Goal: Information Seeking & Learning: Learn about a topic

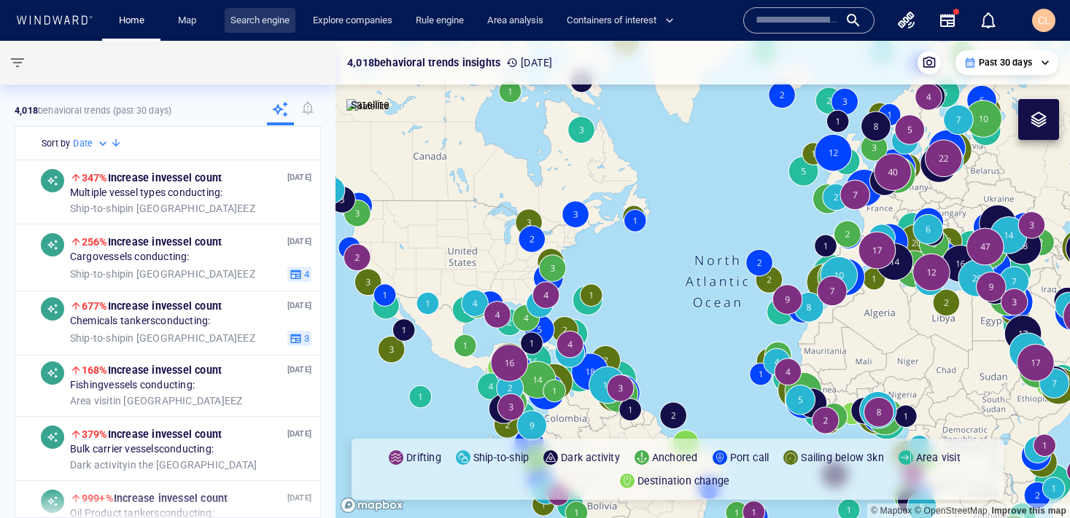
click at [255, 17] on link "Search engine" at bounding box center [260, 21] width 71 height 26
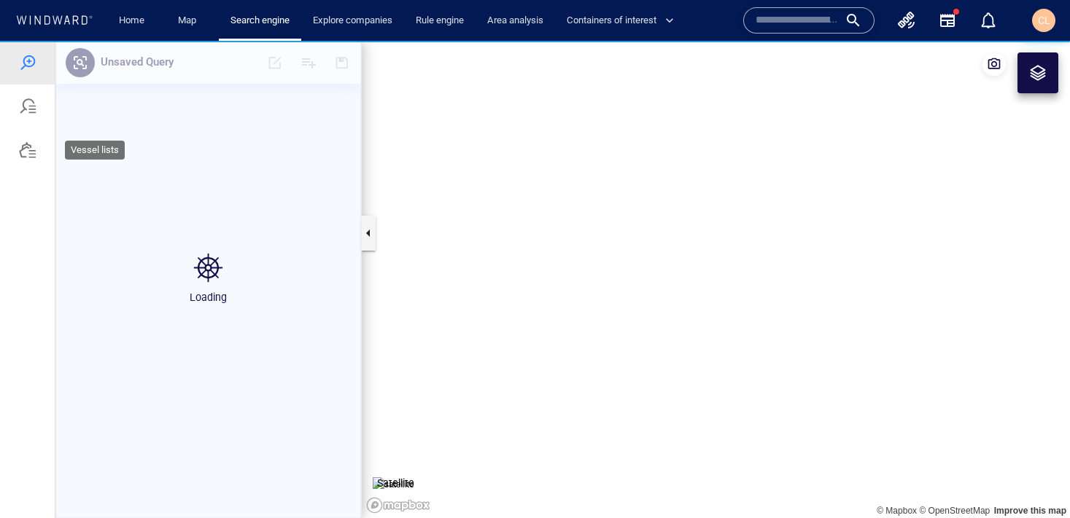
click at [20, 146] on div at bounding box center [28, 150] width 18 height 18
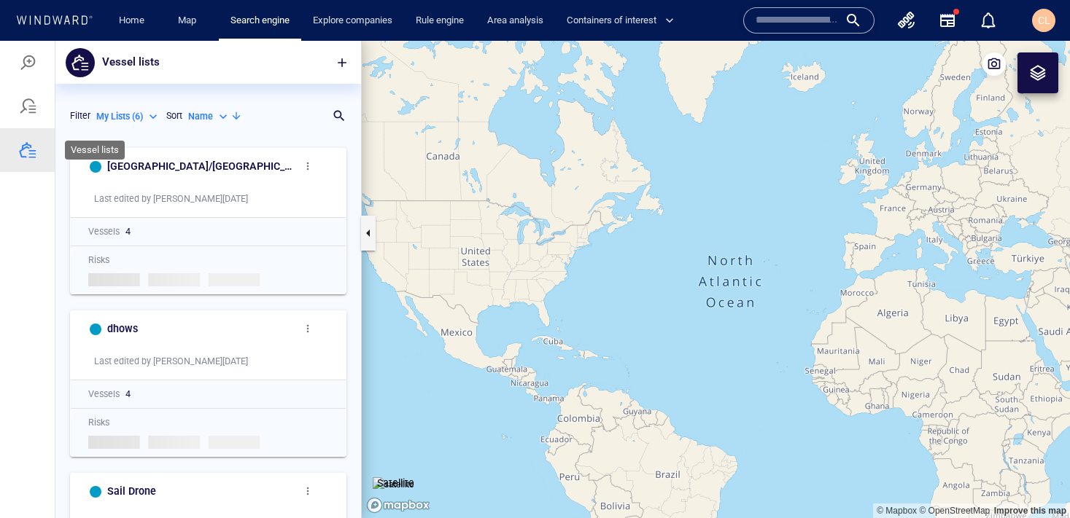
scroll to position [378, 306]
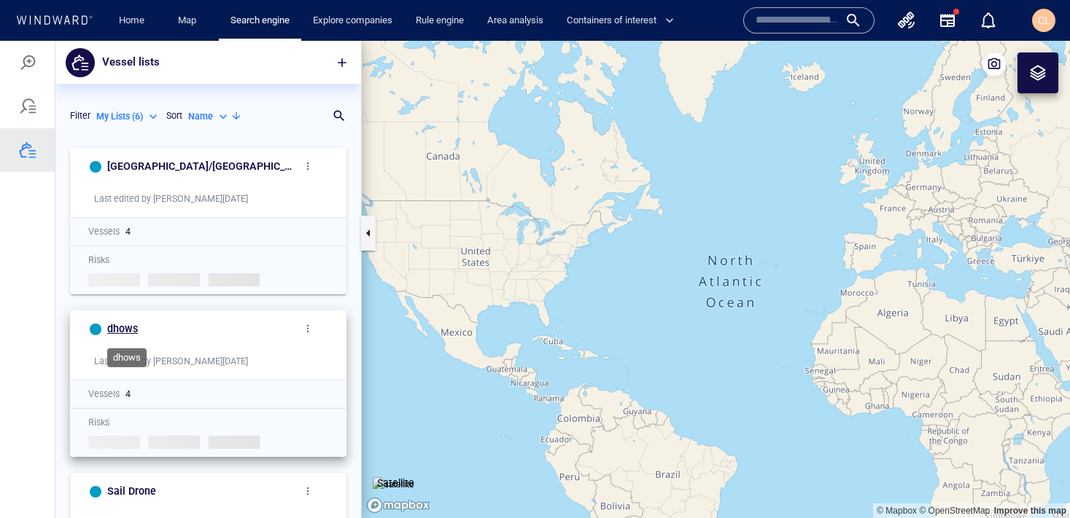
click at [119, 326] on h6 "dhows" at bounding box center [122, 329] width 31 height 18
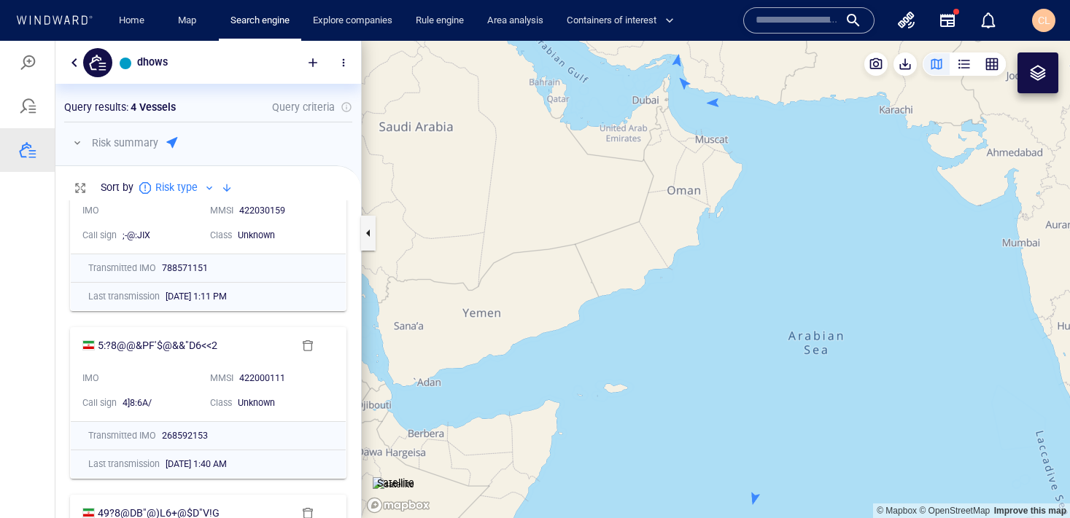
scroll to position [0, 0]
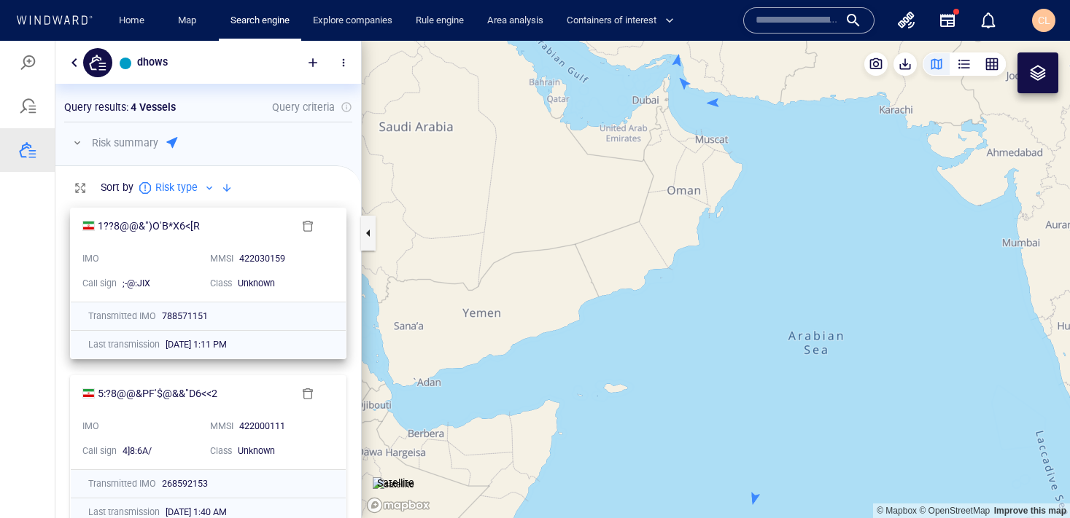
click at [163, 276] on div ";-@:JIX" at bounding box center [161, 282] width 76 height 13
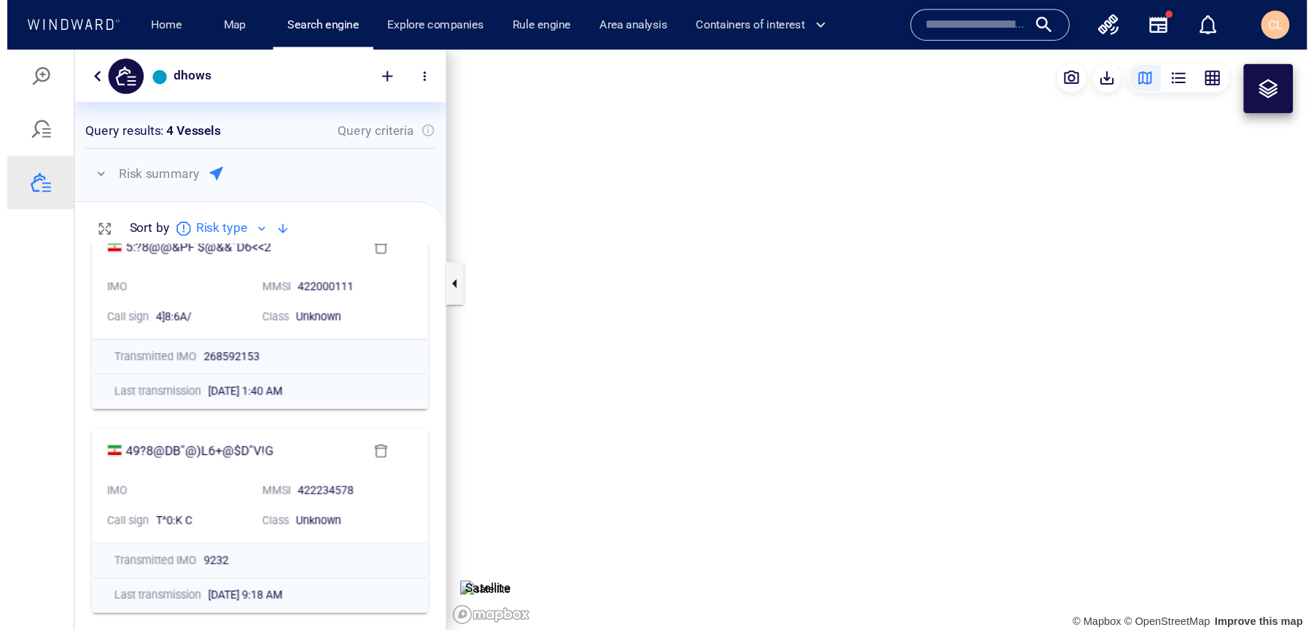
scroll to position [430, 306]
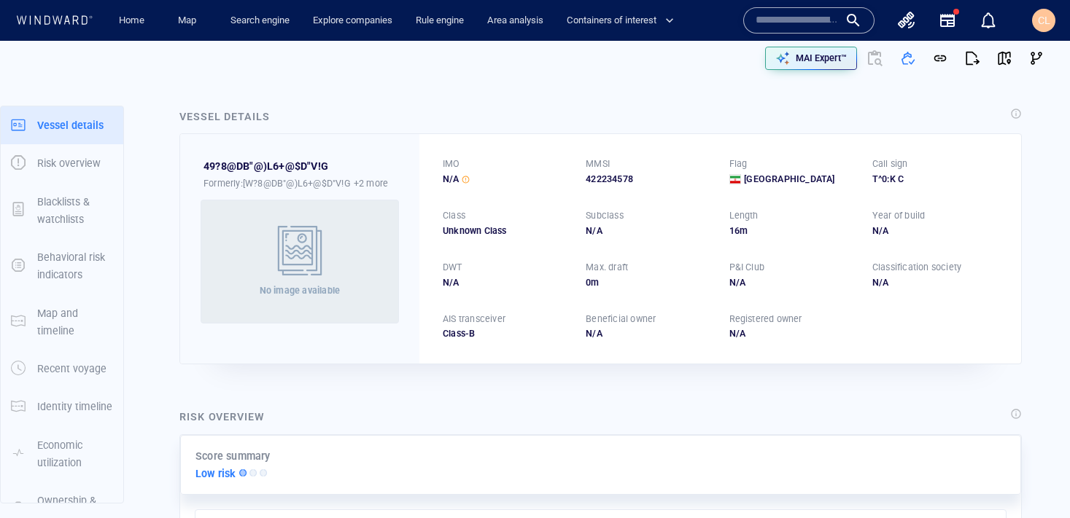
click at [95, 57] on div at bounding box center [275, 58] width 527 height 47
